Goal: Contribute content

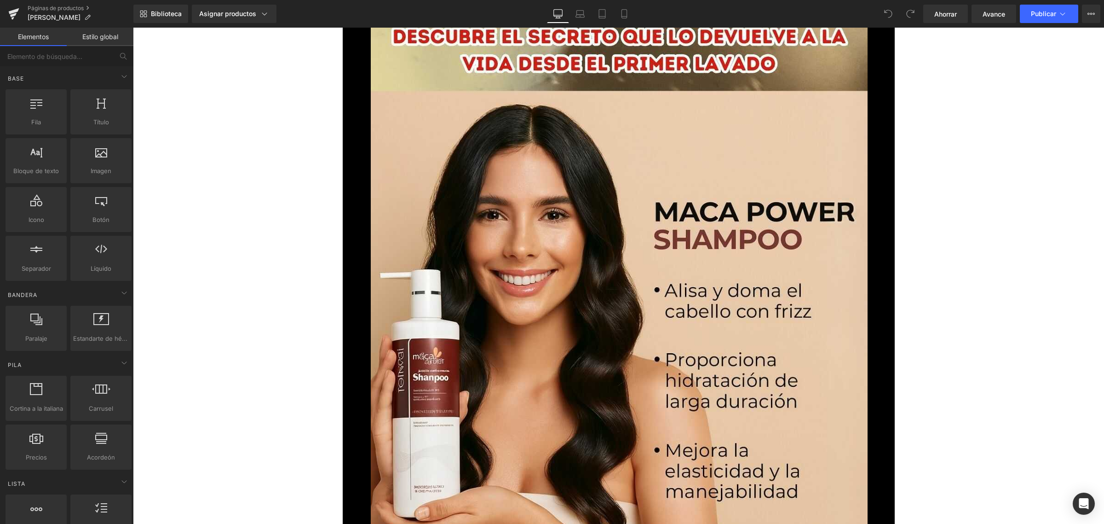
scroll to position [115, 0]
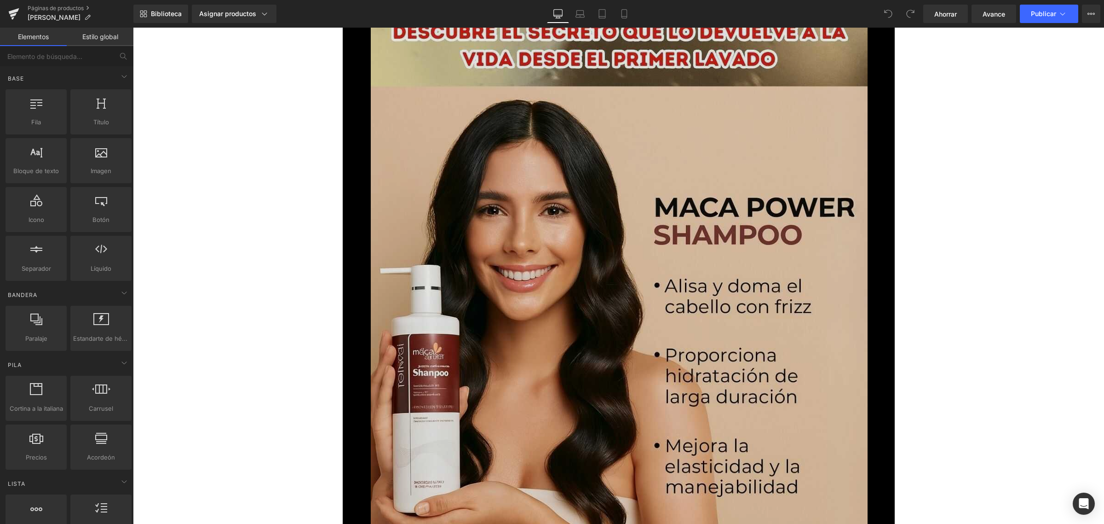
click at [742, 249] on img at bounding box center [619, 354] width 497 height 883
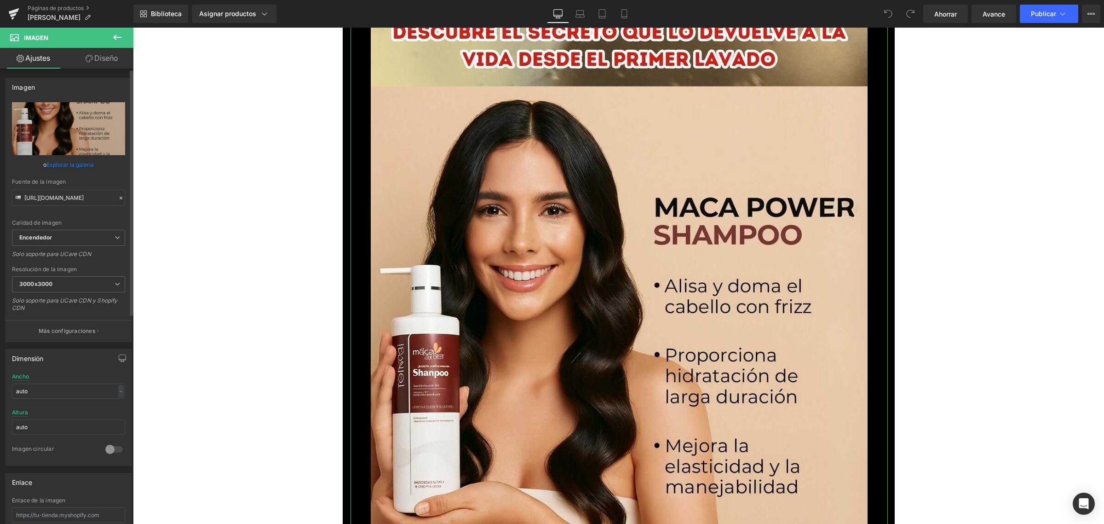
click at [83, 165] on font "Explorar la galería" at bounding box center [69, 164] width 47 height 7
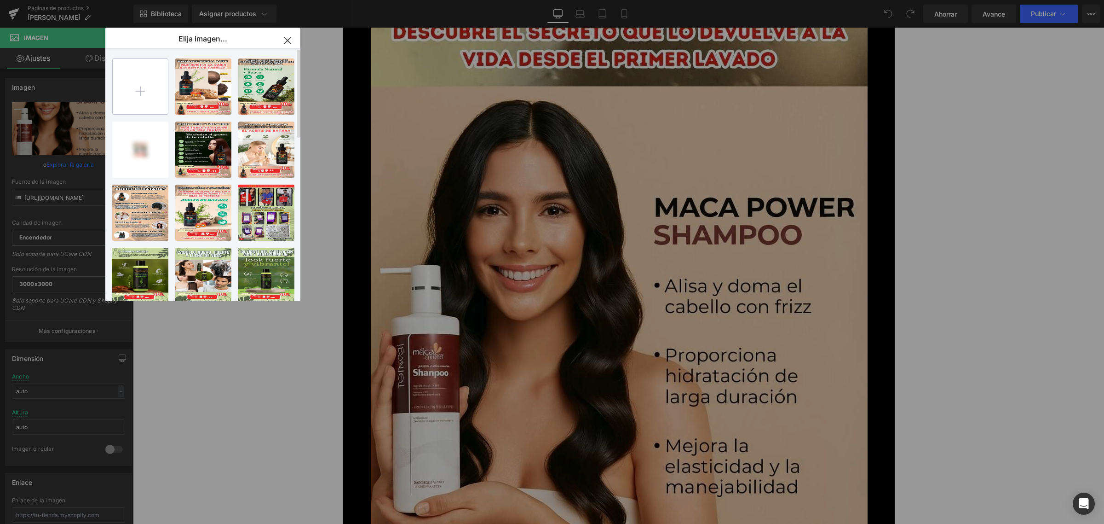
click at [144, 88] on input "file" at bounding box center [140, 86] width 55 height 55
type input "C:\fakepath\1_optimized.jpg"
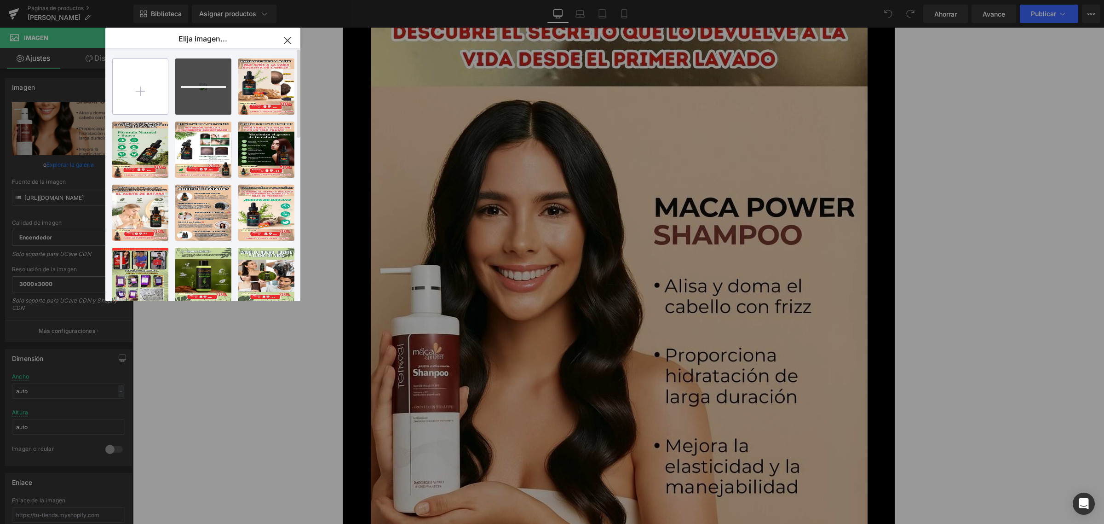
click at [146, 75] on input "file" at bounding box center [140, 86] width 55 height 55
type input "C:\fakepath\3_optimized.jpg"
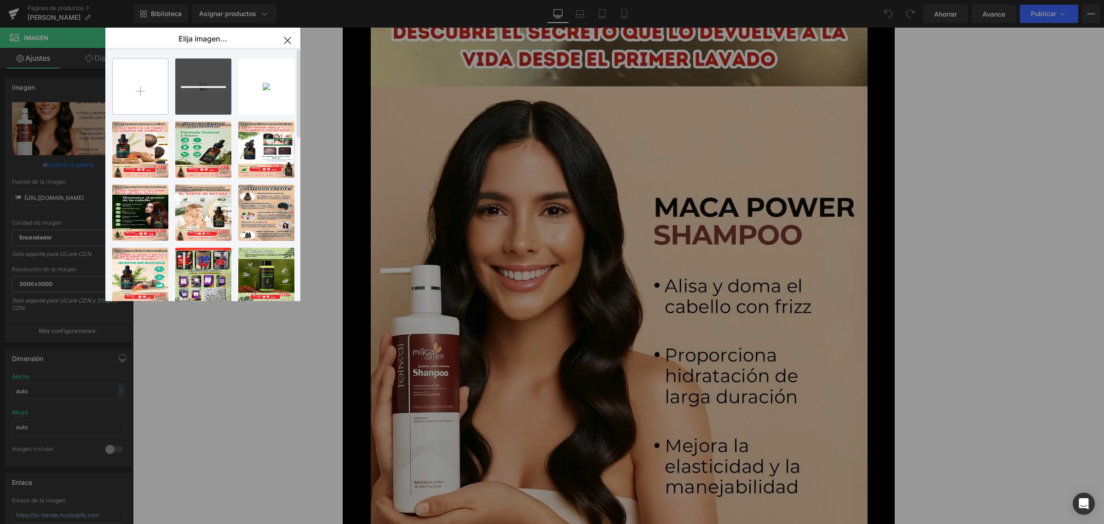
click at [134, 68] on input "file" at bounding box center [140, 86] width 55 height 55
type input "C:\fakepath\5_optimized.jpg"
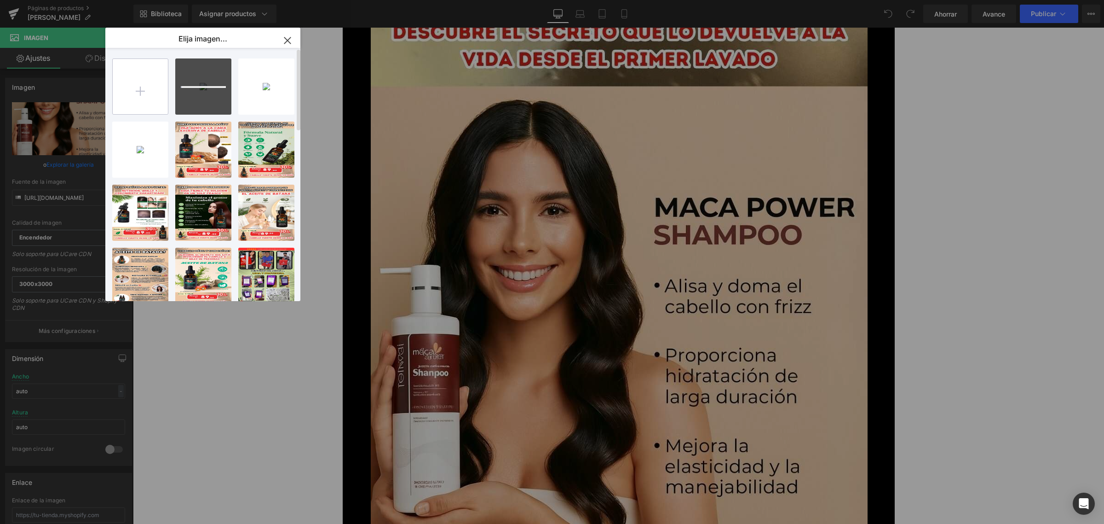
click at [147, 74] on input "file" at bounding box center [140, 86] width 55 height 55
type input "C:\fakepath\6_optimized.jpg"
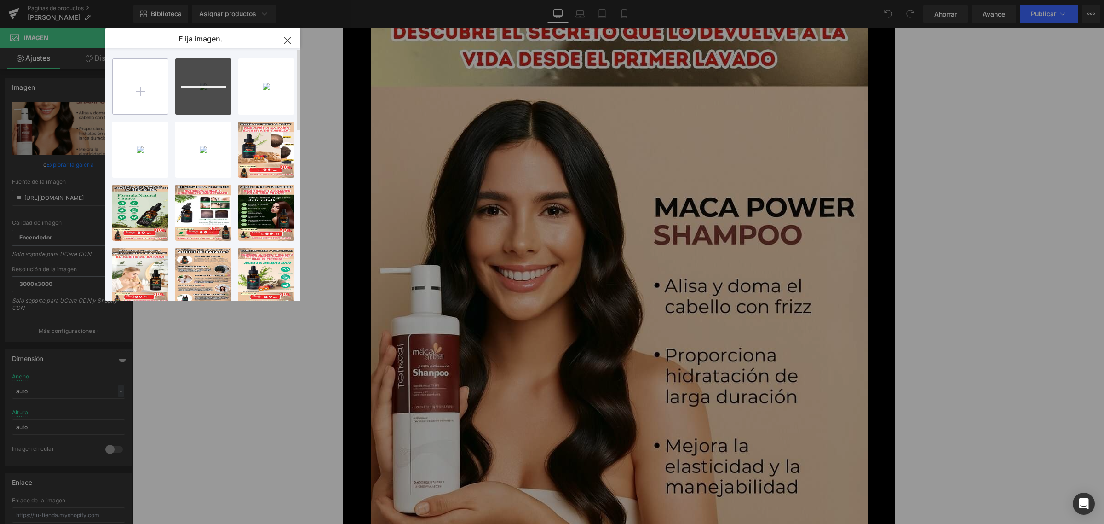
click at [146, 83] on input "file" at bounding box center [140, 86] width 55 height 55
type input "C:\fakepath\4_optimized.jpg"
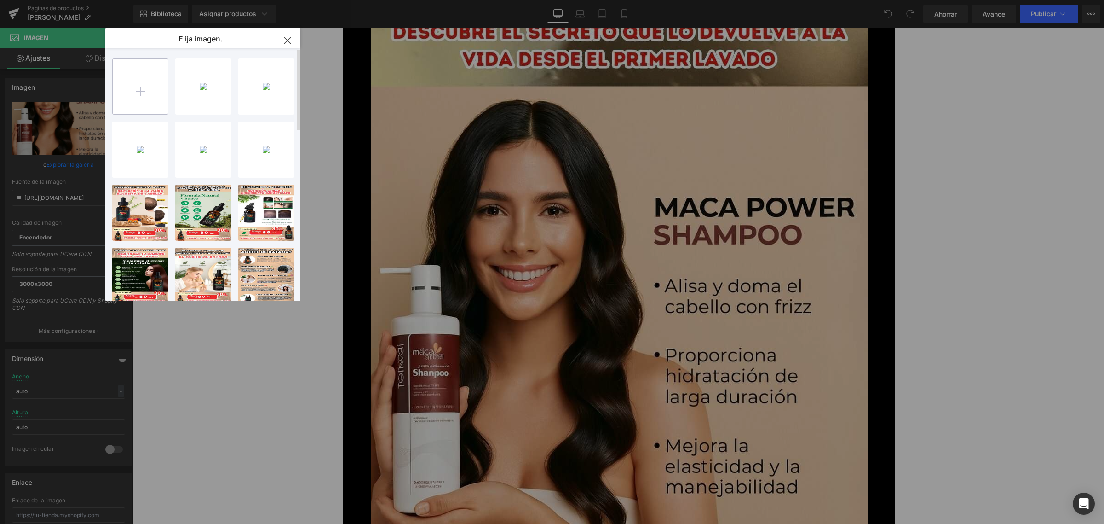
click at [136, 83] on input "file" at bounding box center [140, 86] width 55 height 55
type input "C:\fakepath\7_optimized.jpg"
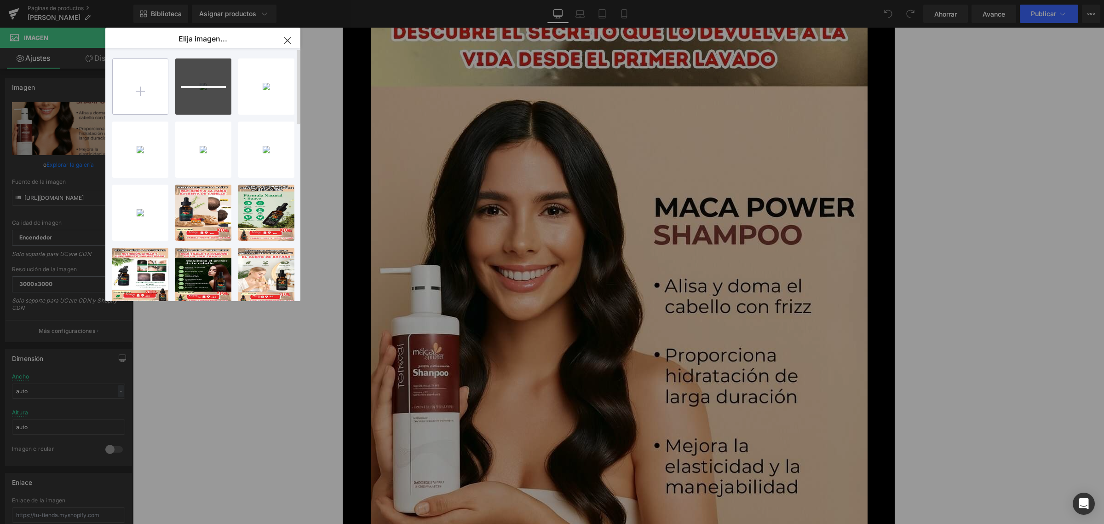
click at [146, 75] on input "file" at bounding box center [140, 86] width 55 height 55
type input "C:\fakepath\8_optimized.jpg"
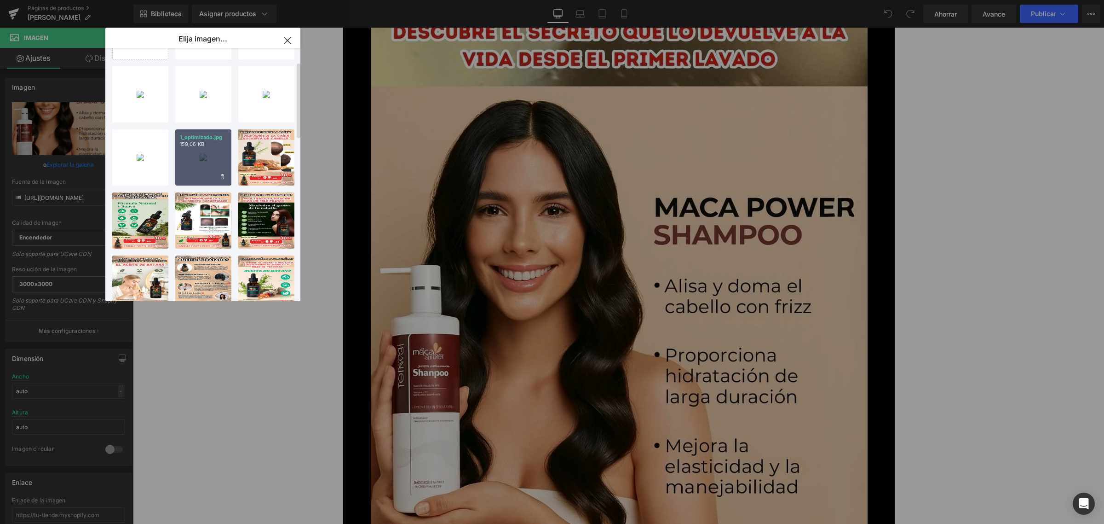
scroll to position [58, 0]
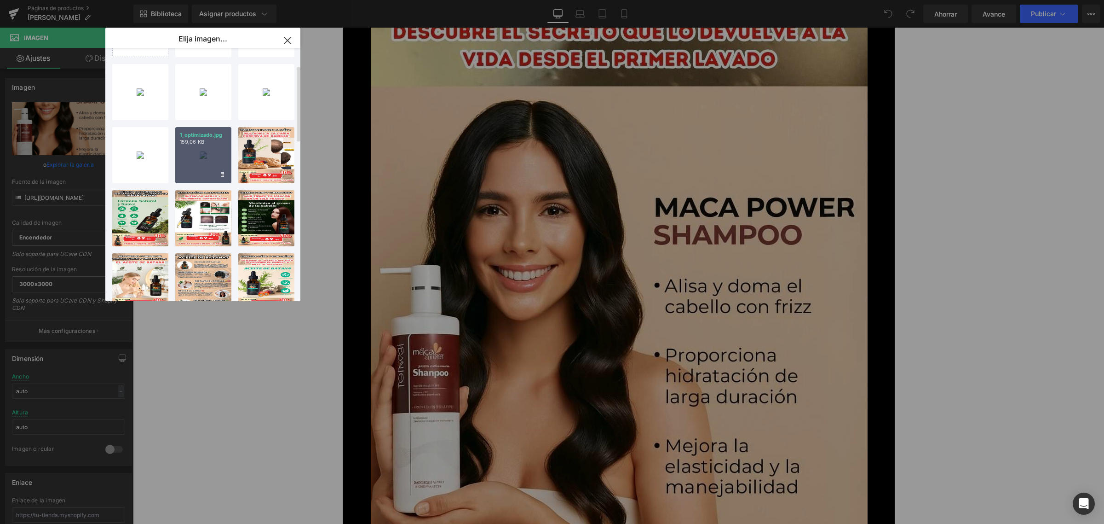
click at [206, 146] on div "1_optimizado.jpg 159,06 KB" at bounding box center [203, 155] width 56 height 56
type input "[URL][DOMAIN_NAME]"
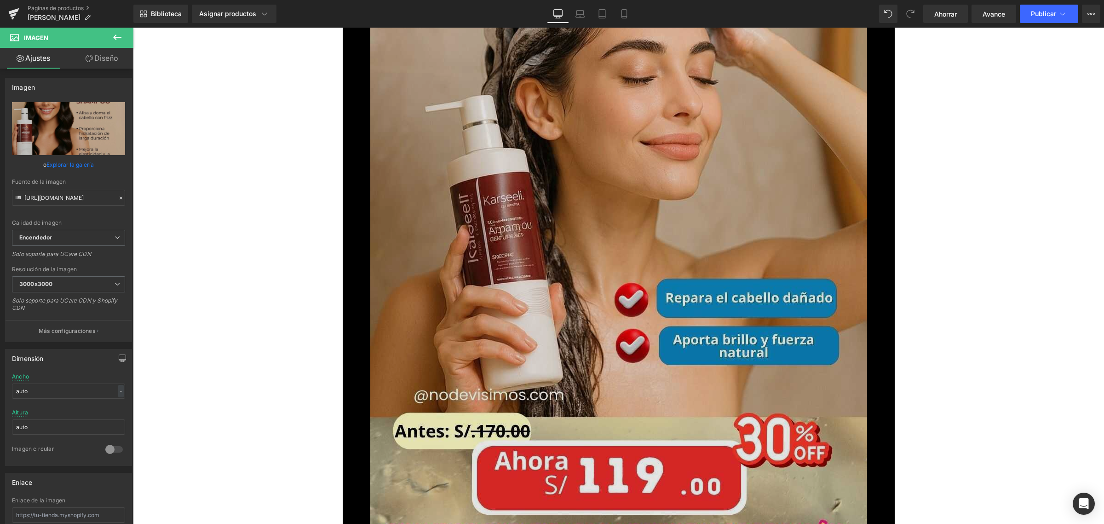
scroll to position [2473, 0]
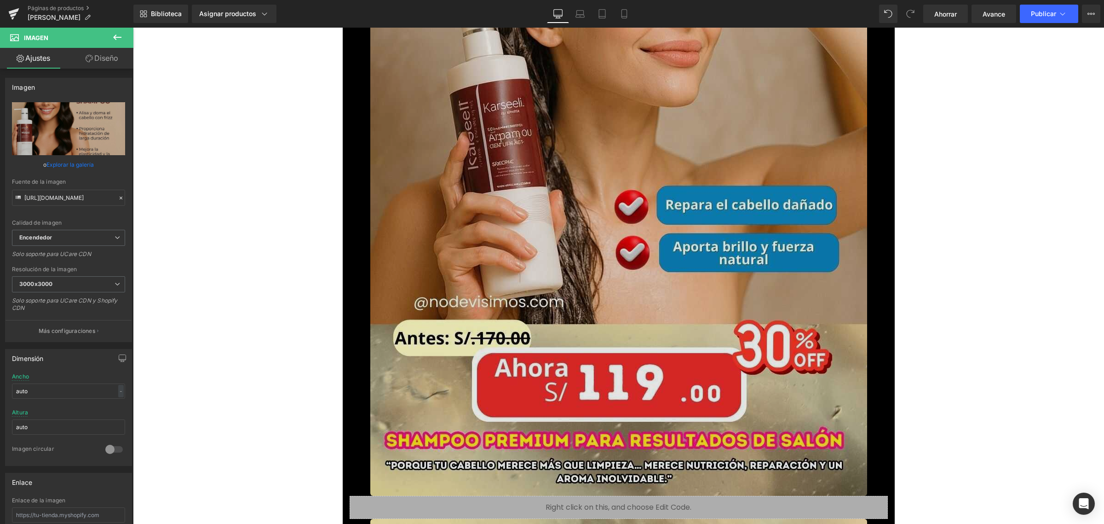
click at [455, 168] on img at bounding box center [618, 53] width 497 height 883
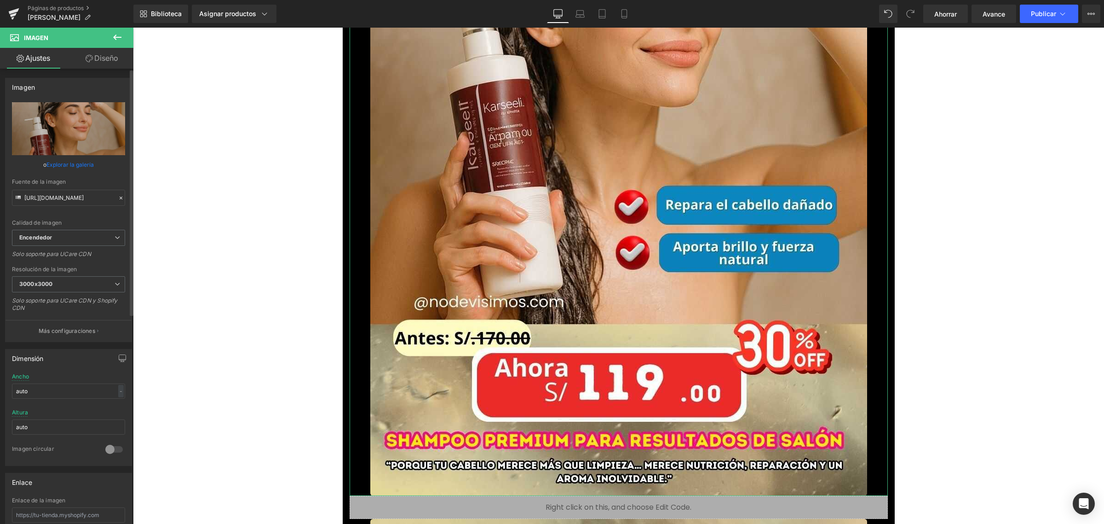
click at [61, 169] on link "Explorar la galería" at bounding box center [69, 164] width 47 height 16
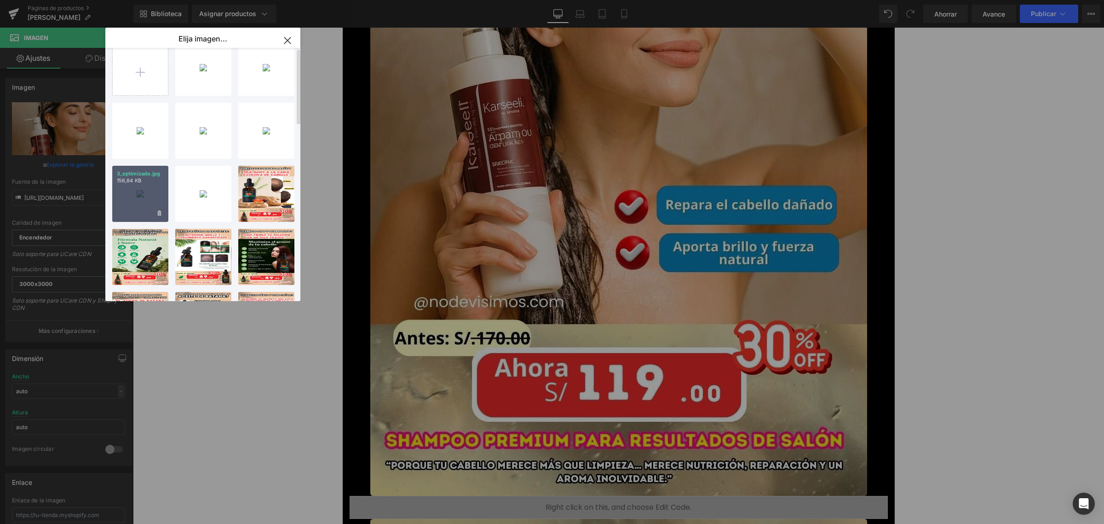
scroll to position [0, 0]
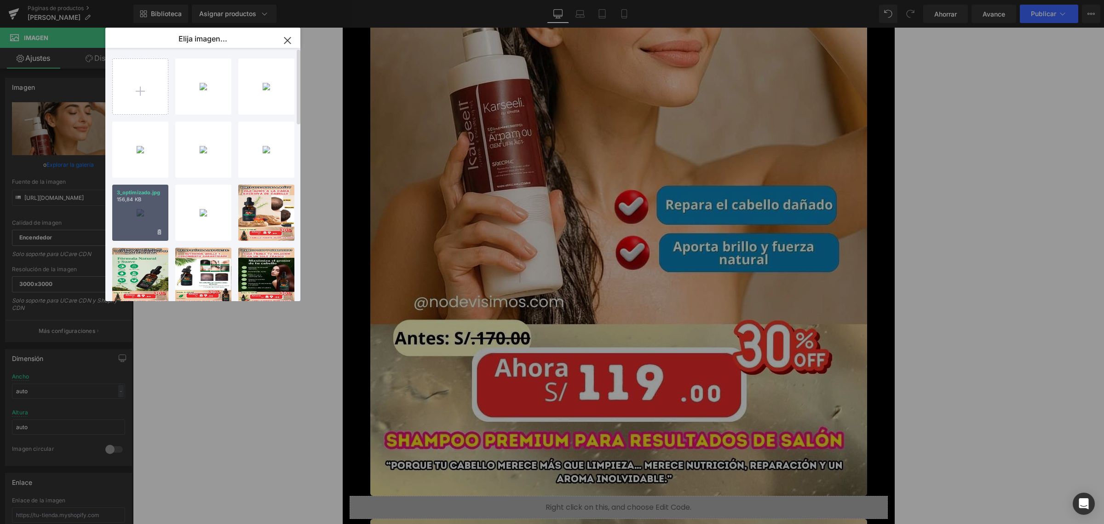
click at [138, 196] on div "3_optimizado.jpg 156,84 KB" at bounding box center [140, 213] width 56 height 56
type input "[URL][DOMAIN_NAME]"
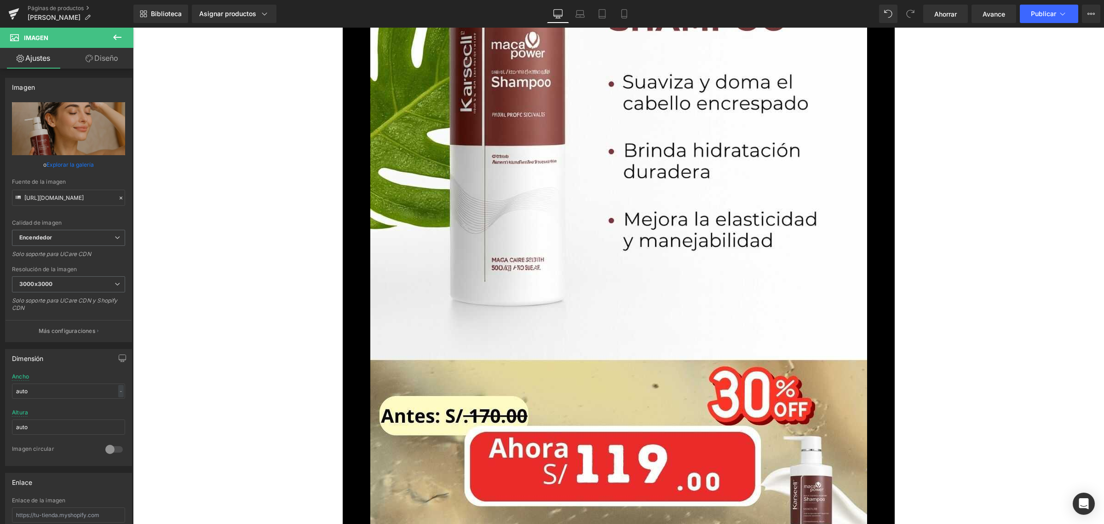
scroll to position [3451, 0]
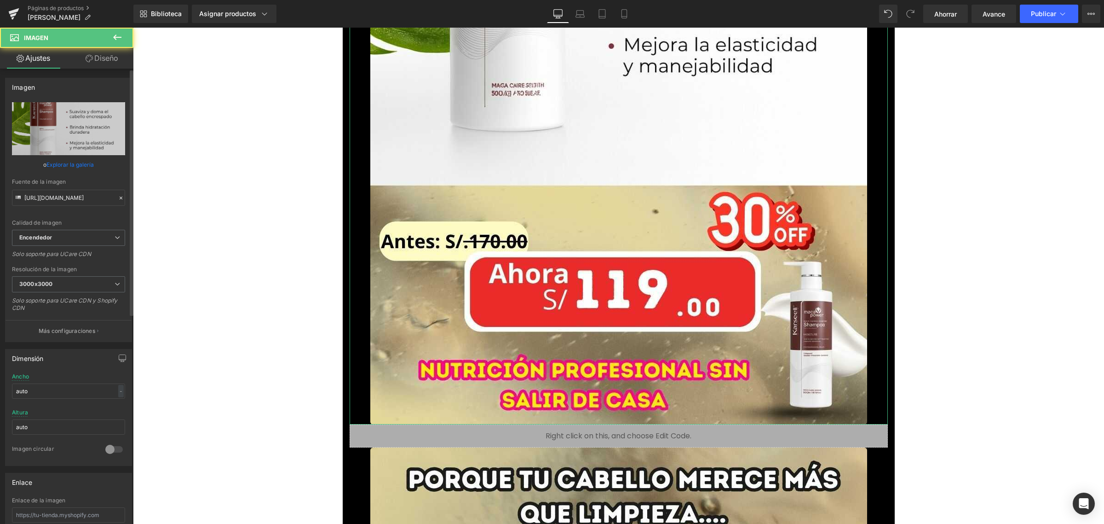
click at [72, 160] on link "Explorar la galería" at bounding box center [69, 164] width 47 height 16
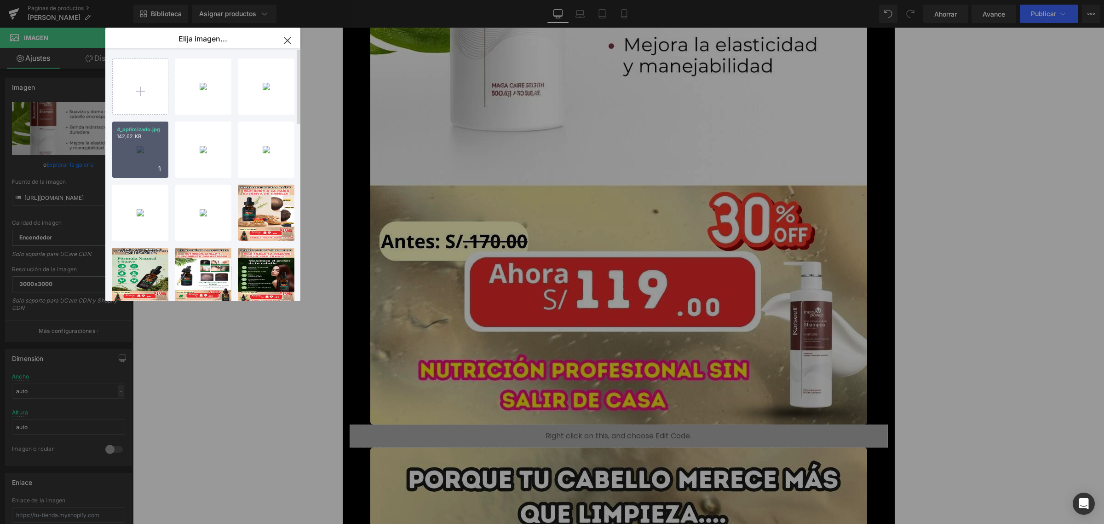
click at [142, 146] on div "4_optimizado.jpg 142,62 KB" at bounding box center [140, 149] width 56 height 56
type input "[URL][DOMAIN_NAME]"
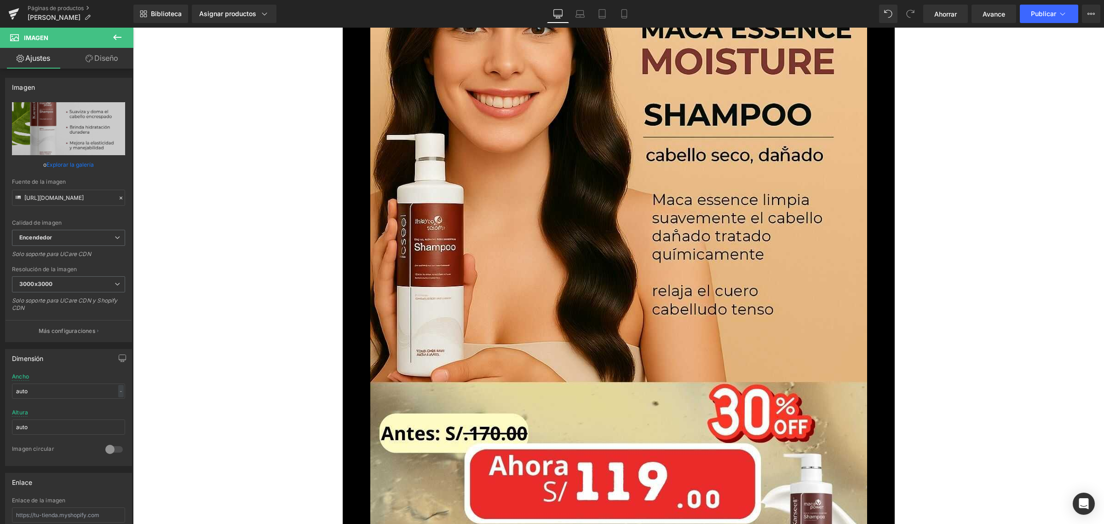
scroll to position [4371, 0]
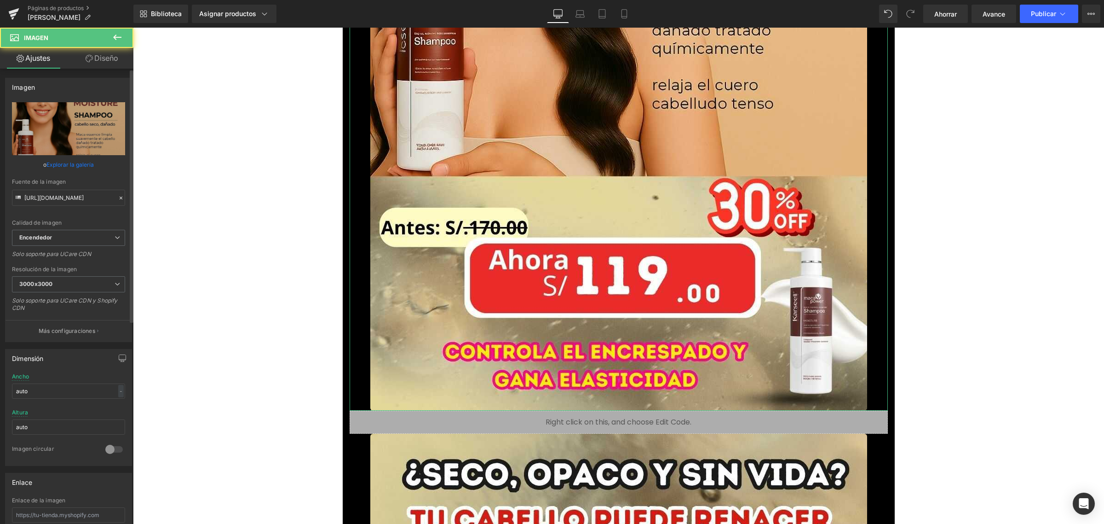
click at [77, 161] on font "Explorar la galería" at bounding box center [69, 164] width 47 height 7
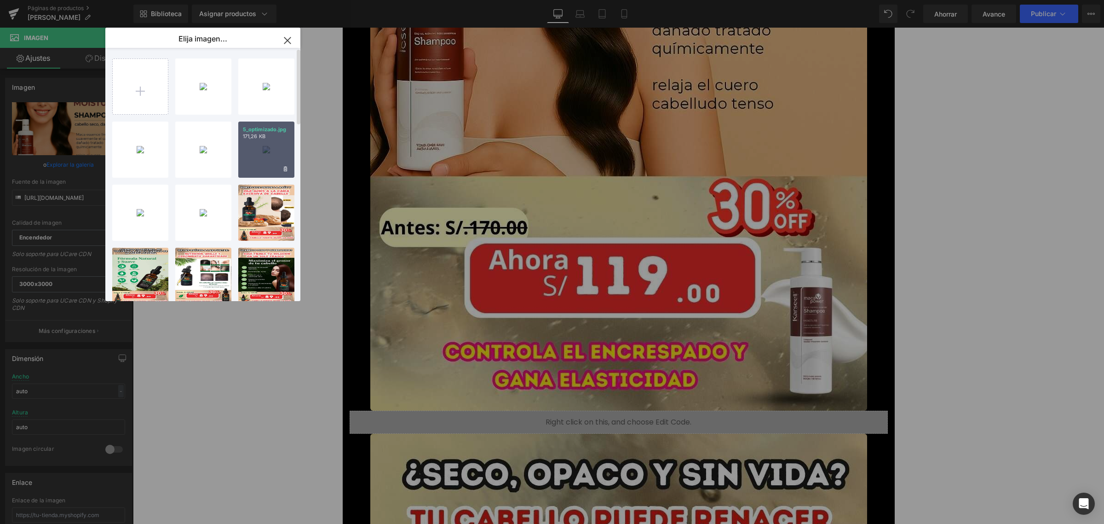
click at [275, 139] on p "171,26 KB" at bounding box center [266, 136] width 47 height 7
type input "[URL][DOMAIN_NAME]"
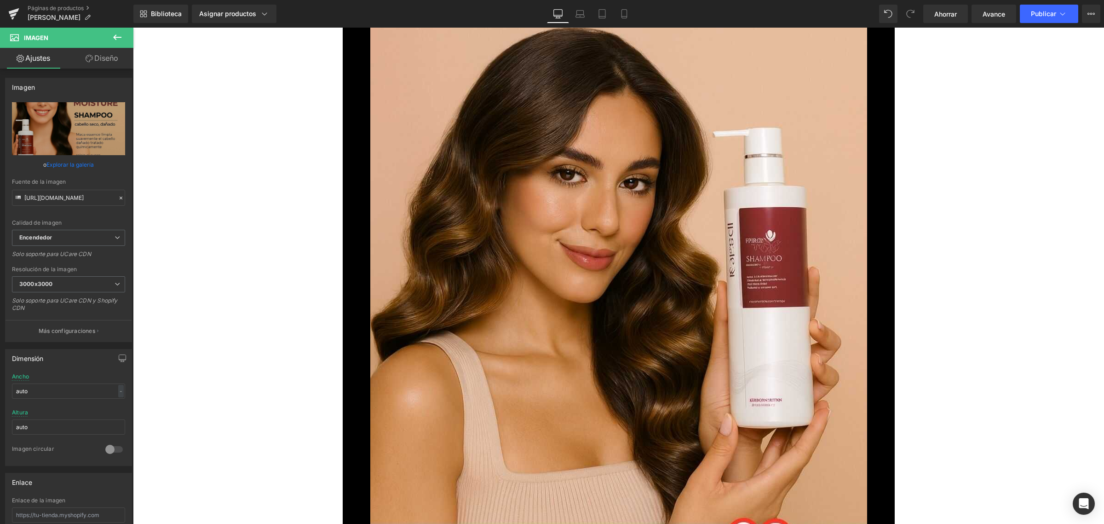
scroll to position [5119, 0]
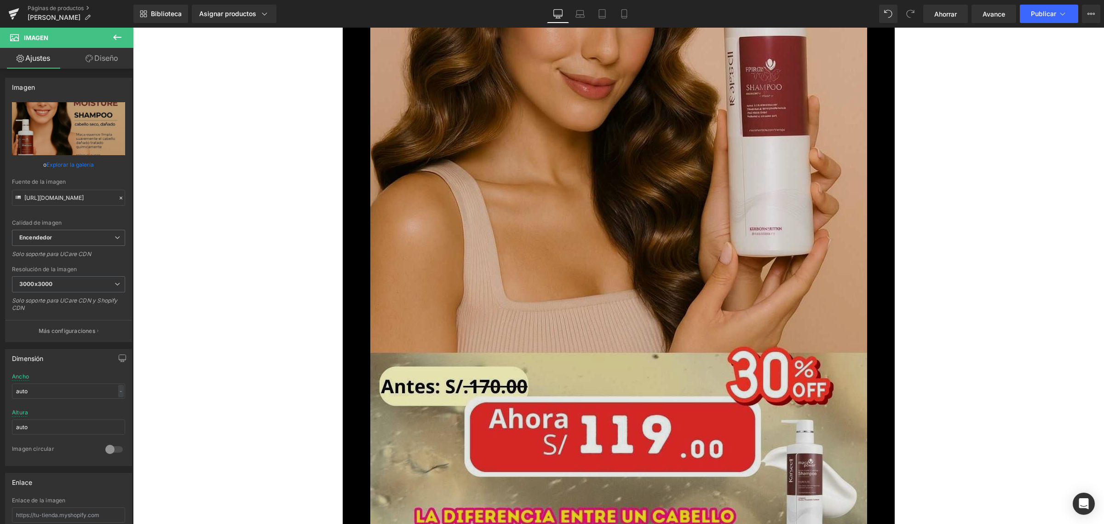
click at [654, 208] on img at bounding box center [618, 127] width 497 height 883
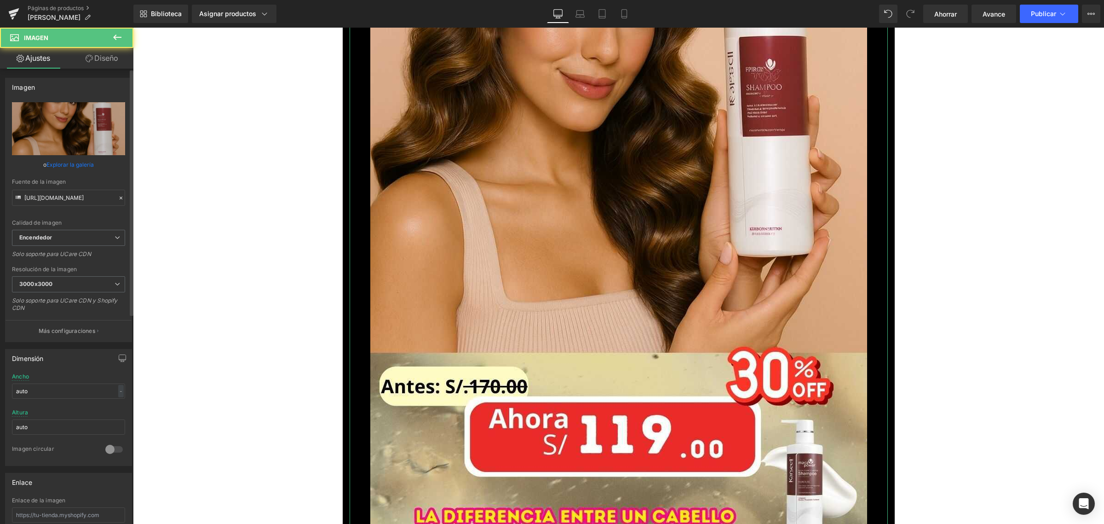
click at [76, 163] on font "Explorar la galería" at bounding box center [69, 164] width 47 height 7
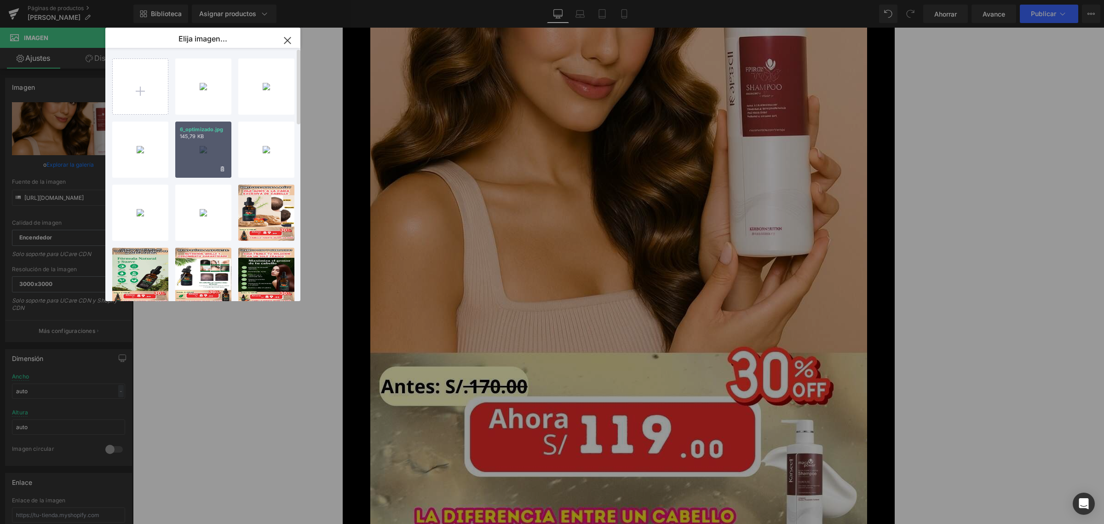
click at [202, 144] on div "6_optimizado.jpg 145,79 KB" at bounding box center [203, 149] width 56 height 56
type input "[URL][DOMAIN_NAME]"
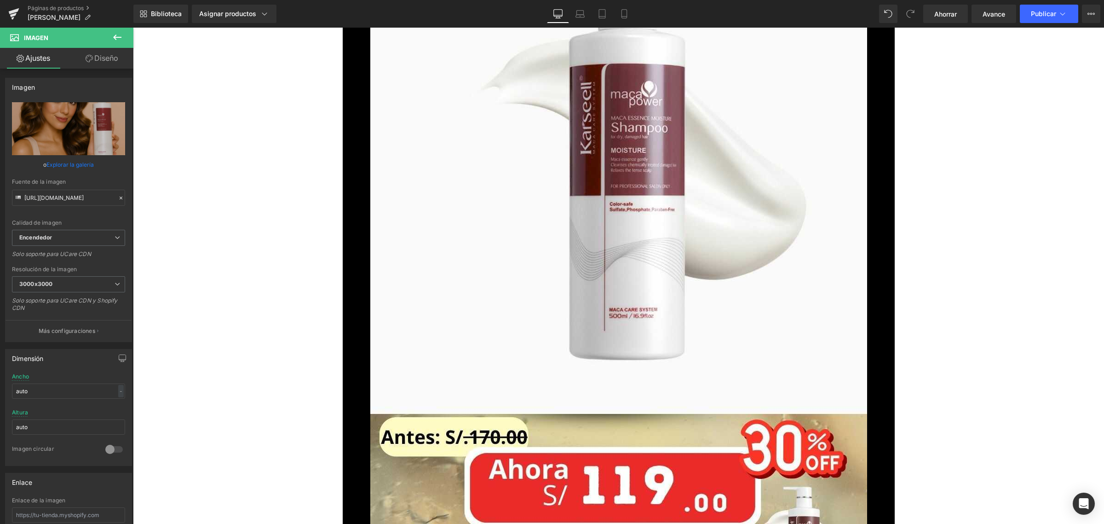
scroll to position [6154, 0]
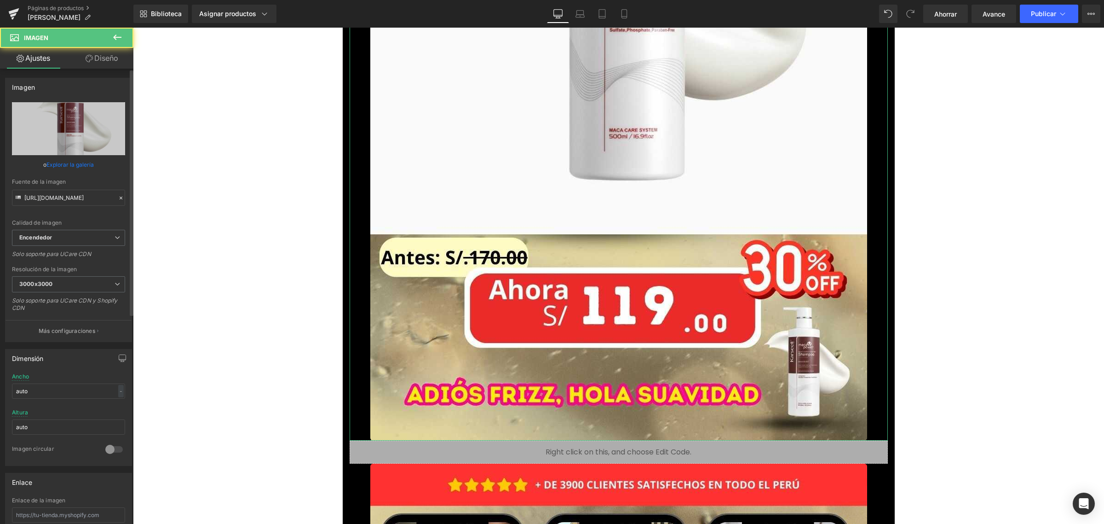
click at [69, 161] on font "Explorar la galería" at bounding box center [69, 164] width 47 height 7
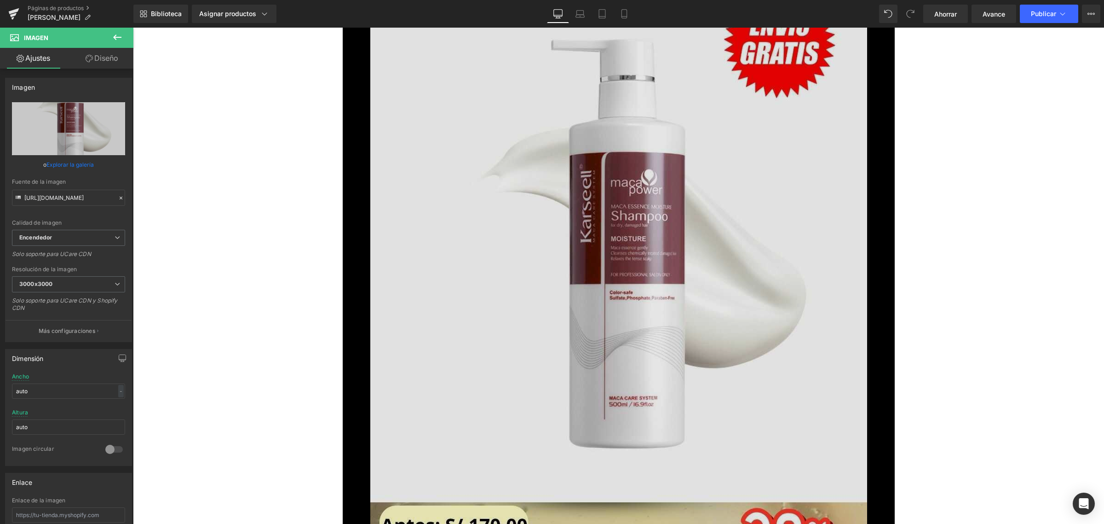
scroll to position [5867, 0]
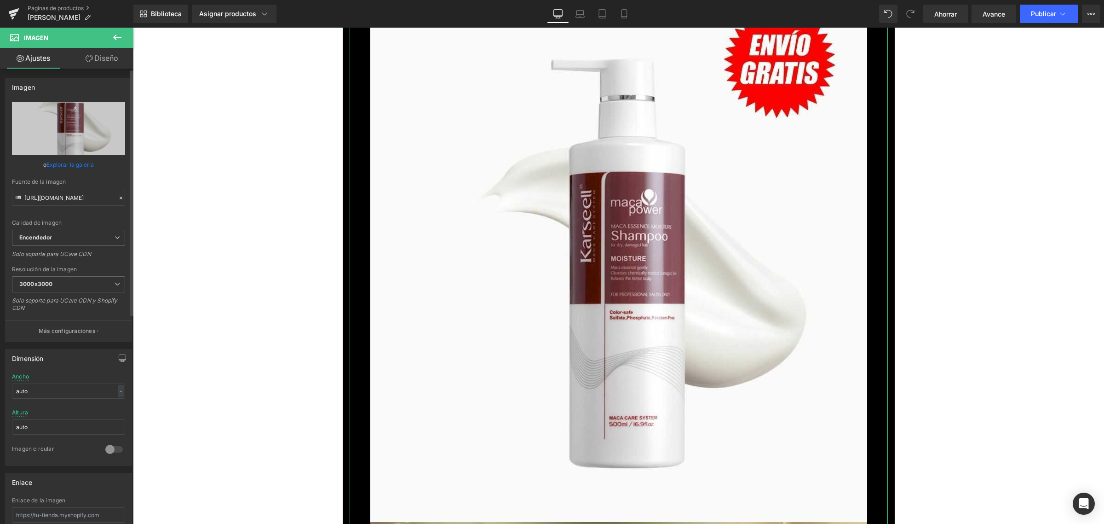
click at [54, 162] on font "Explorar la galería" at bounding box center [69, 164] width 47 height 7
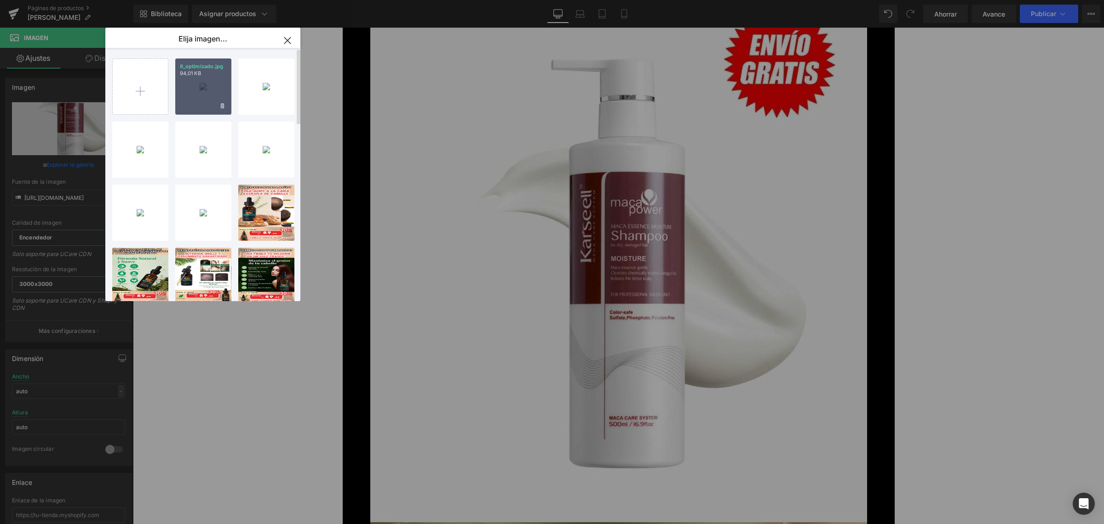
click at [208, 80] on div "8_optimizado.jpg 94,01 KB" at bounding box center [203, 86] width 56 height 56
type input "[URL][DOMAIN_NAME]"
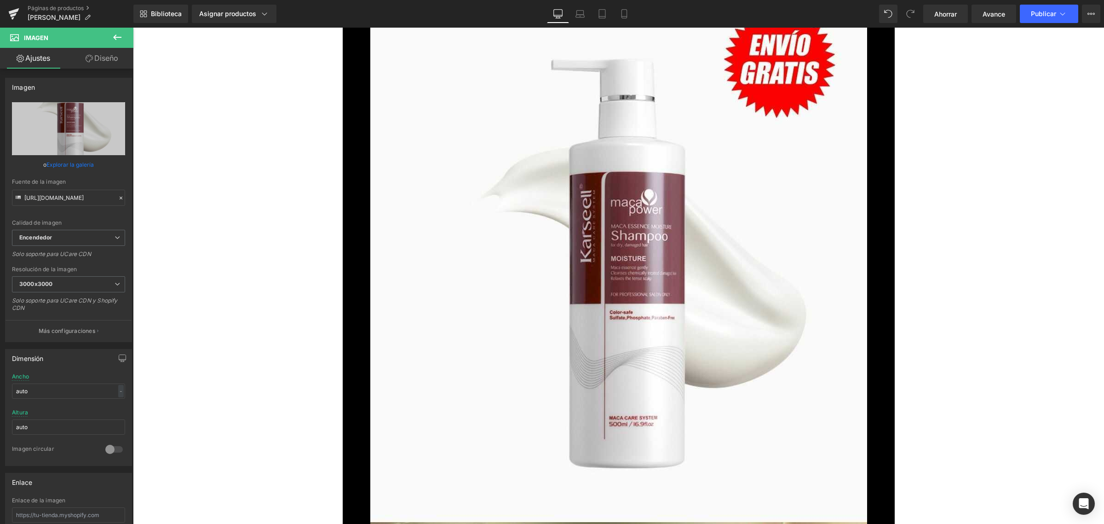
scroll to position [6212, 0]
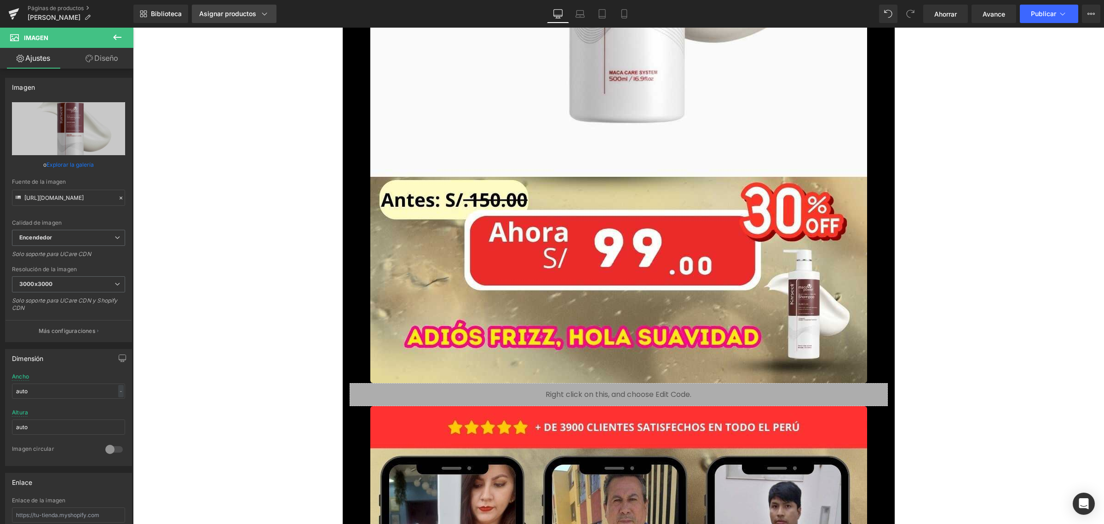
click at [248, 12] on font "Asignar productos" at bounding box center [227, 14] width 57 height 8
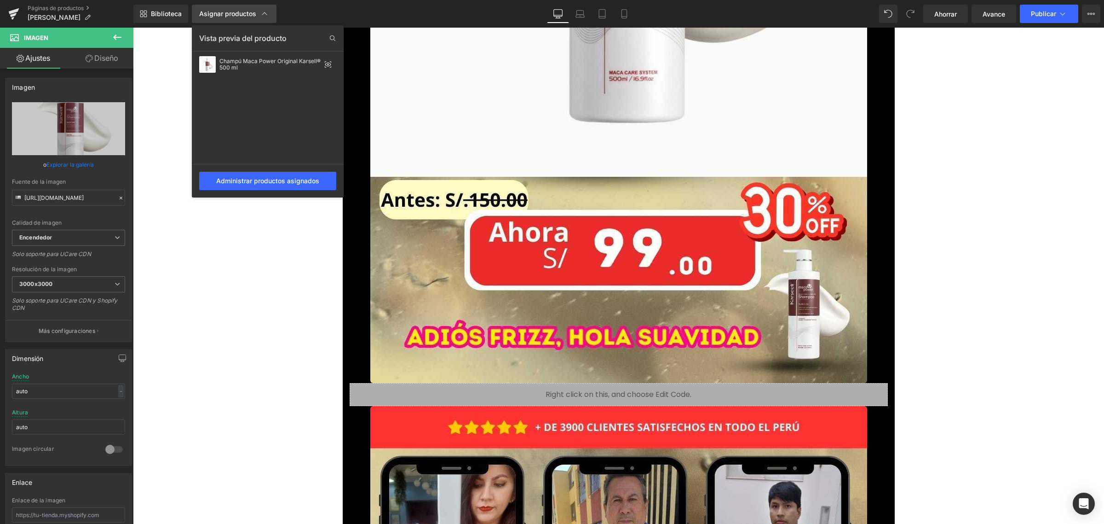
click at [248, 12] on font "Asignar productos" at bounding box center [227, 14] width 57 height 8
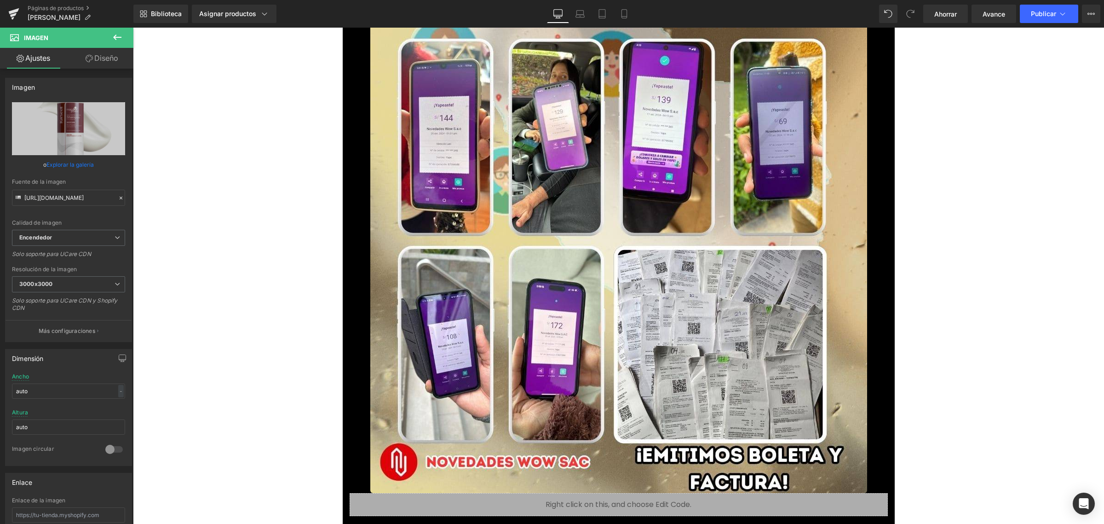
scroll to position [7158, 0]
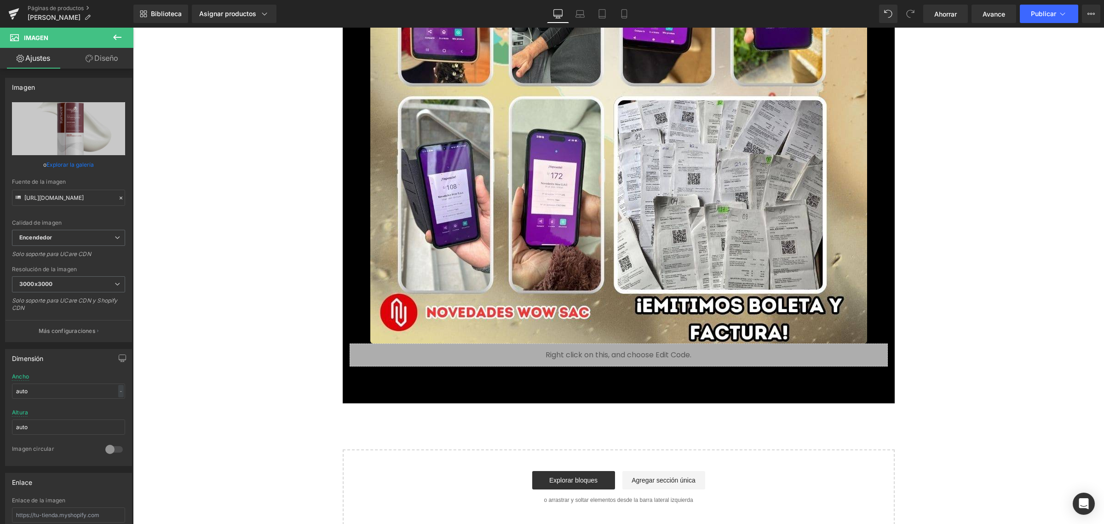
click at [595, 390] on div "Añadir a la cesta (P) Botón del carrito" at bounding box center [618, 391] width 529 height 23
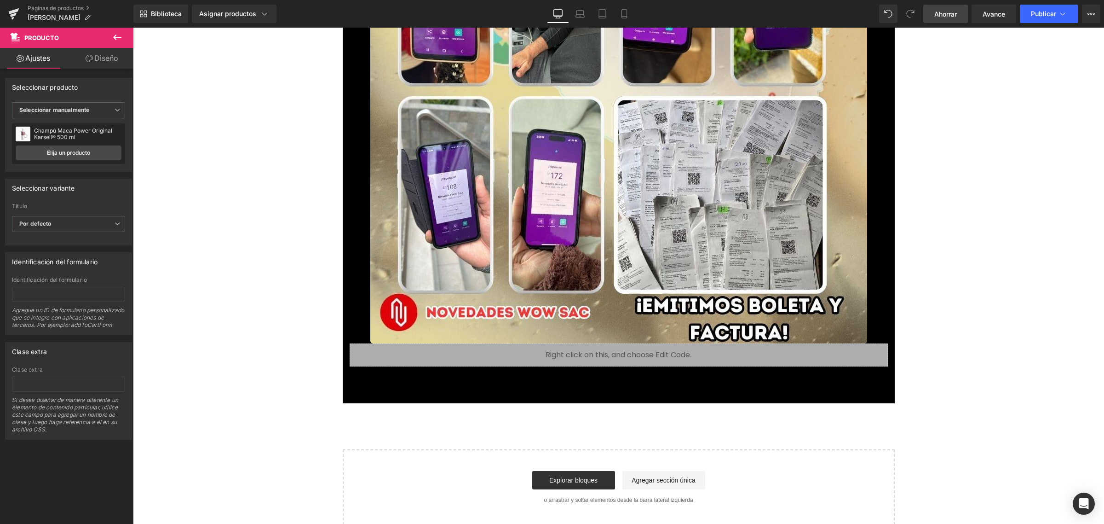
click at [949, 15] on font "Ahorrar" at bounding box center [946, 14] width 23 height 8
click at [1043, 6] on button "Publicar" at bounding box center [1049, 14] width 58 height 18
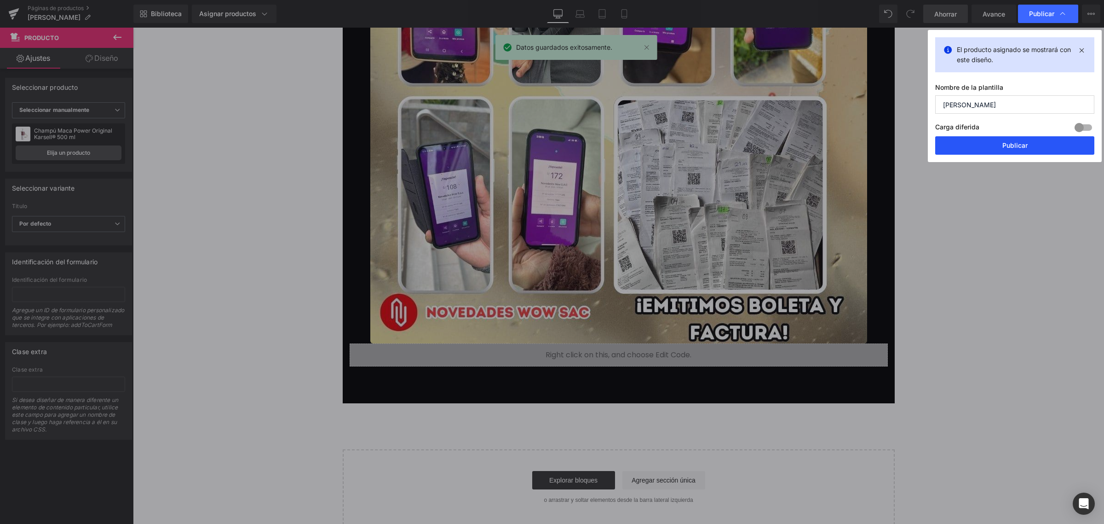
click at [1008, 137] on button "Publicar" at bounding box center [1014, 145] width 159 height 18
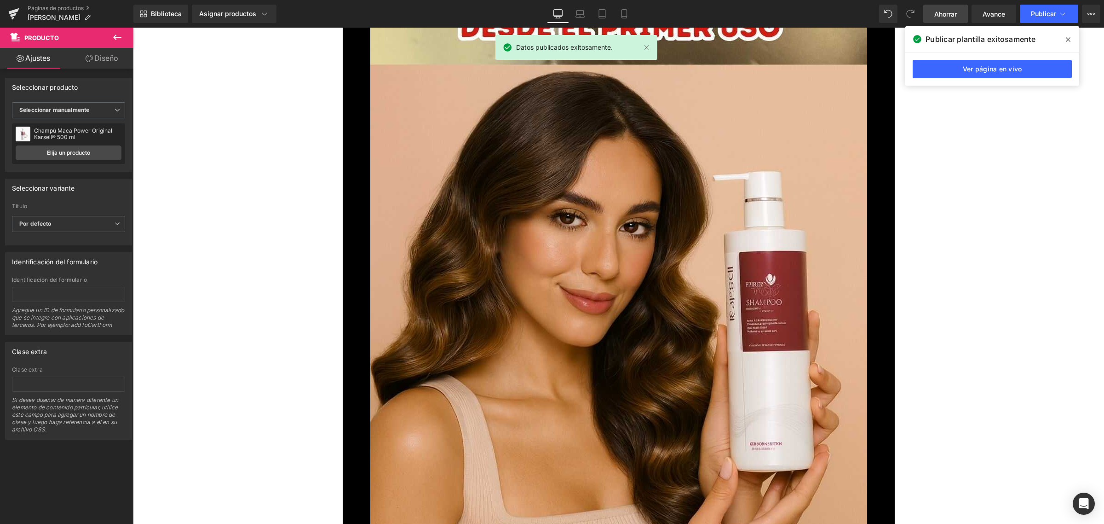
scroll to position [4685, 0]
